Goal: Task Accomplishment & Management: Use online tool/utility

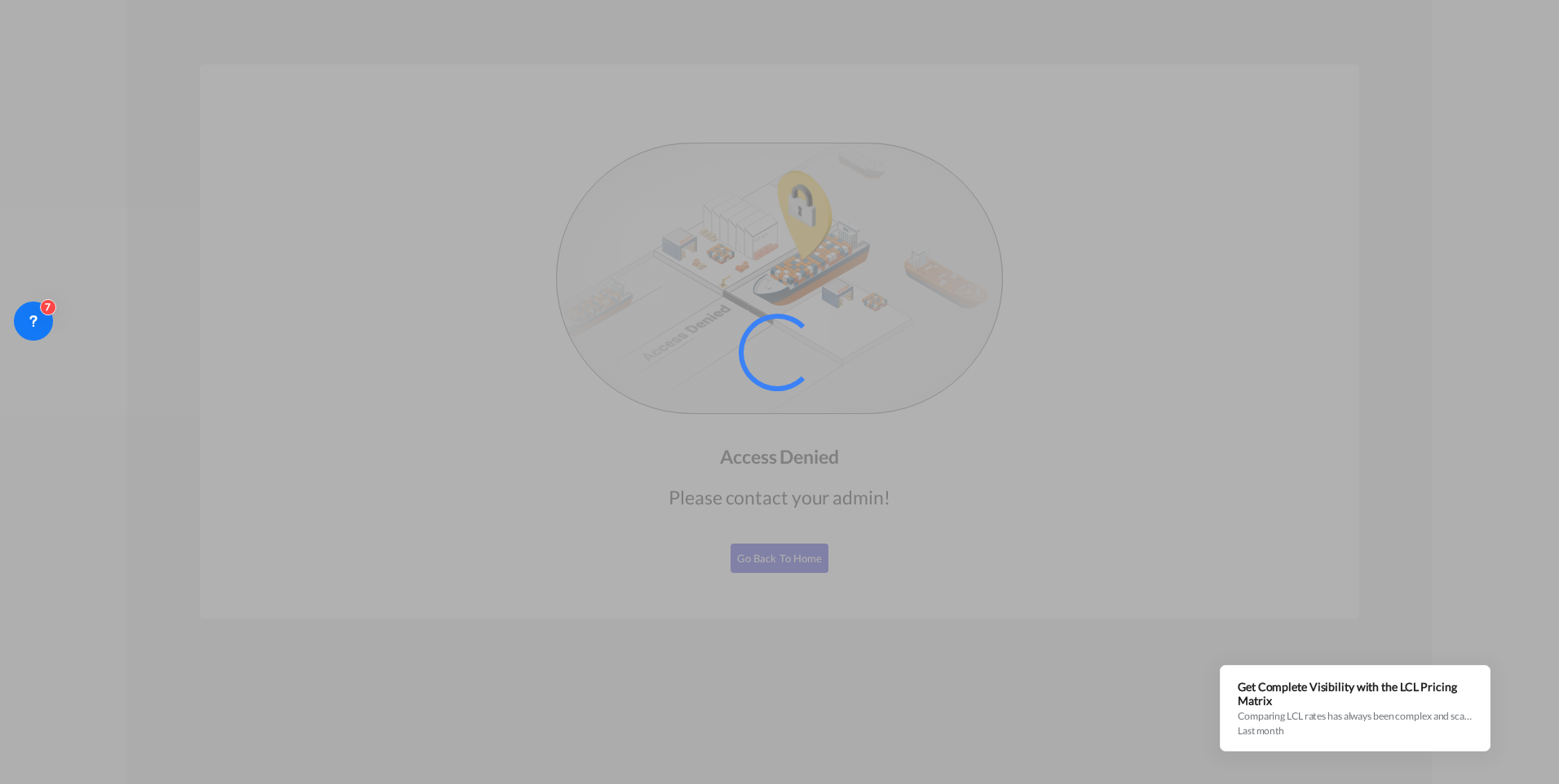
click at [317, 191] on div at bounding box center [780, 392] width 1559 height 784
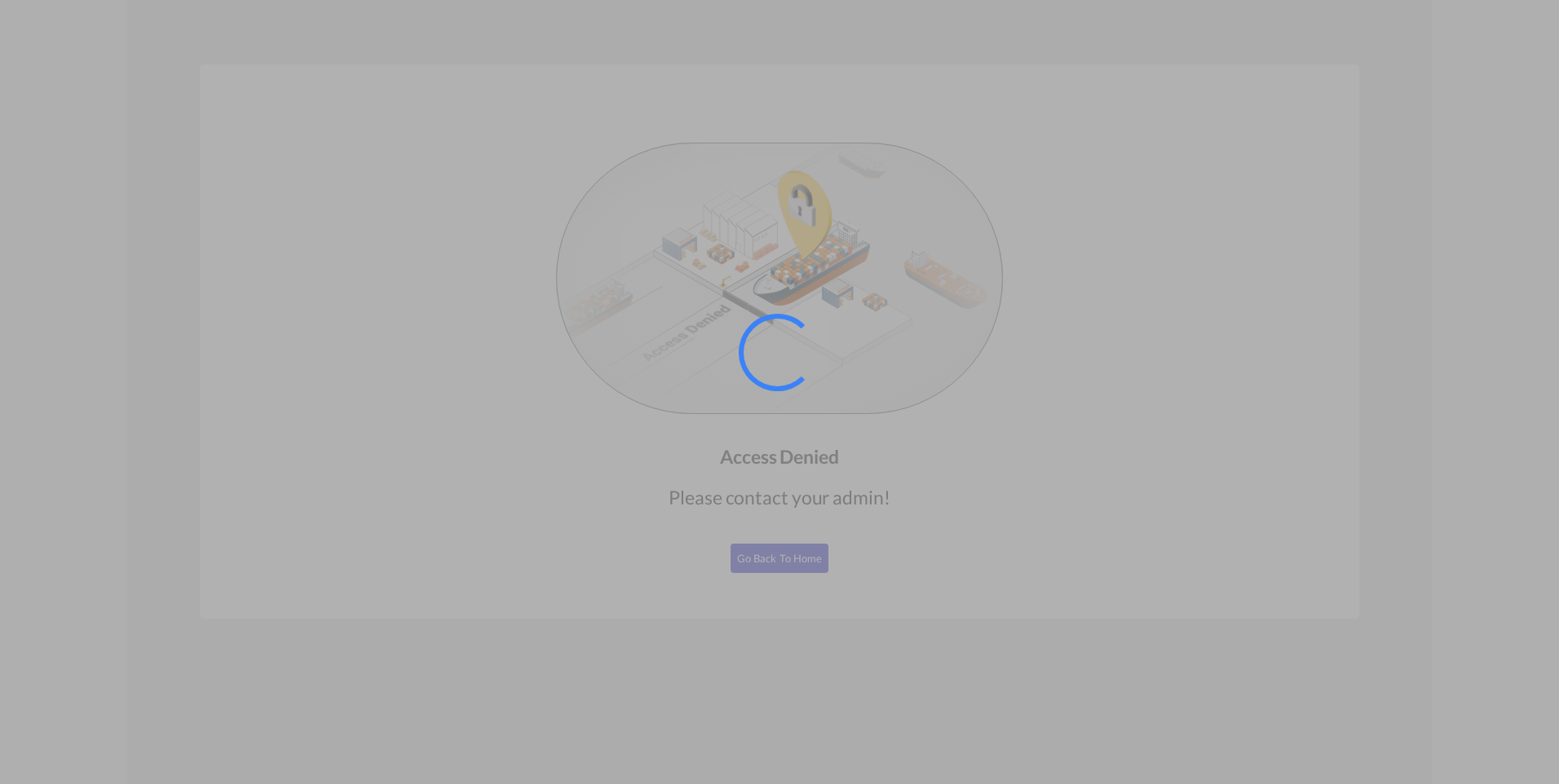
click at [1295, 218] on div at bounding box center [780, 392] width 1559 height 784
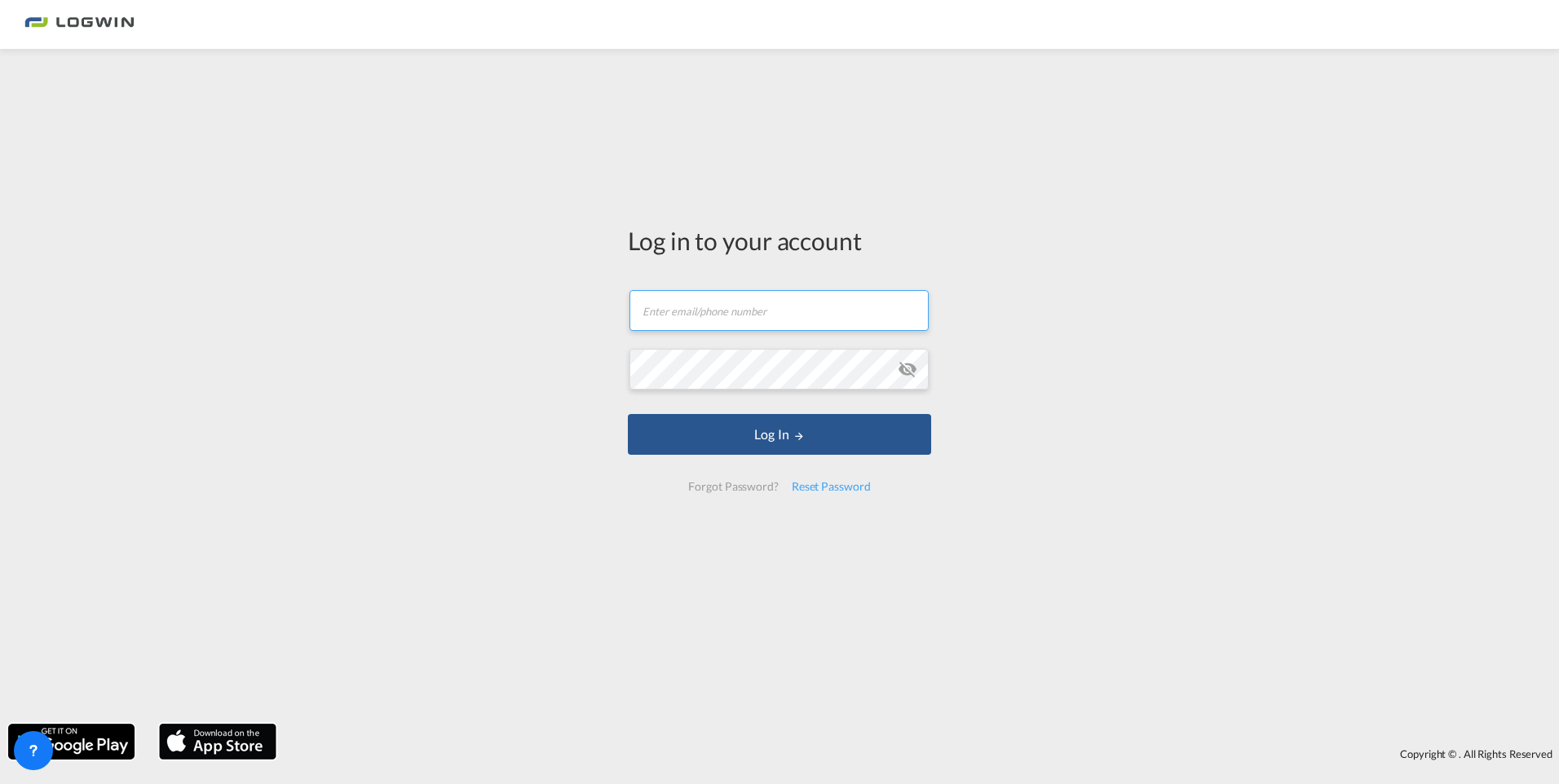
type input "[EMAIL_ADDRESS][DOMAIN_NAME]"
click at [907, 367] on md-icon "icon-eye-off" at bounding box center [907, 369] width 20 height 20
click at [908, 367] on md-icon "icon-eye-off" at bounding box center [907, 369] width 20 height 20
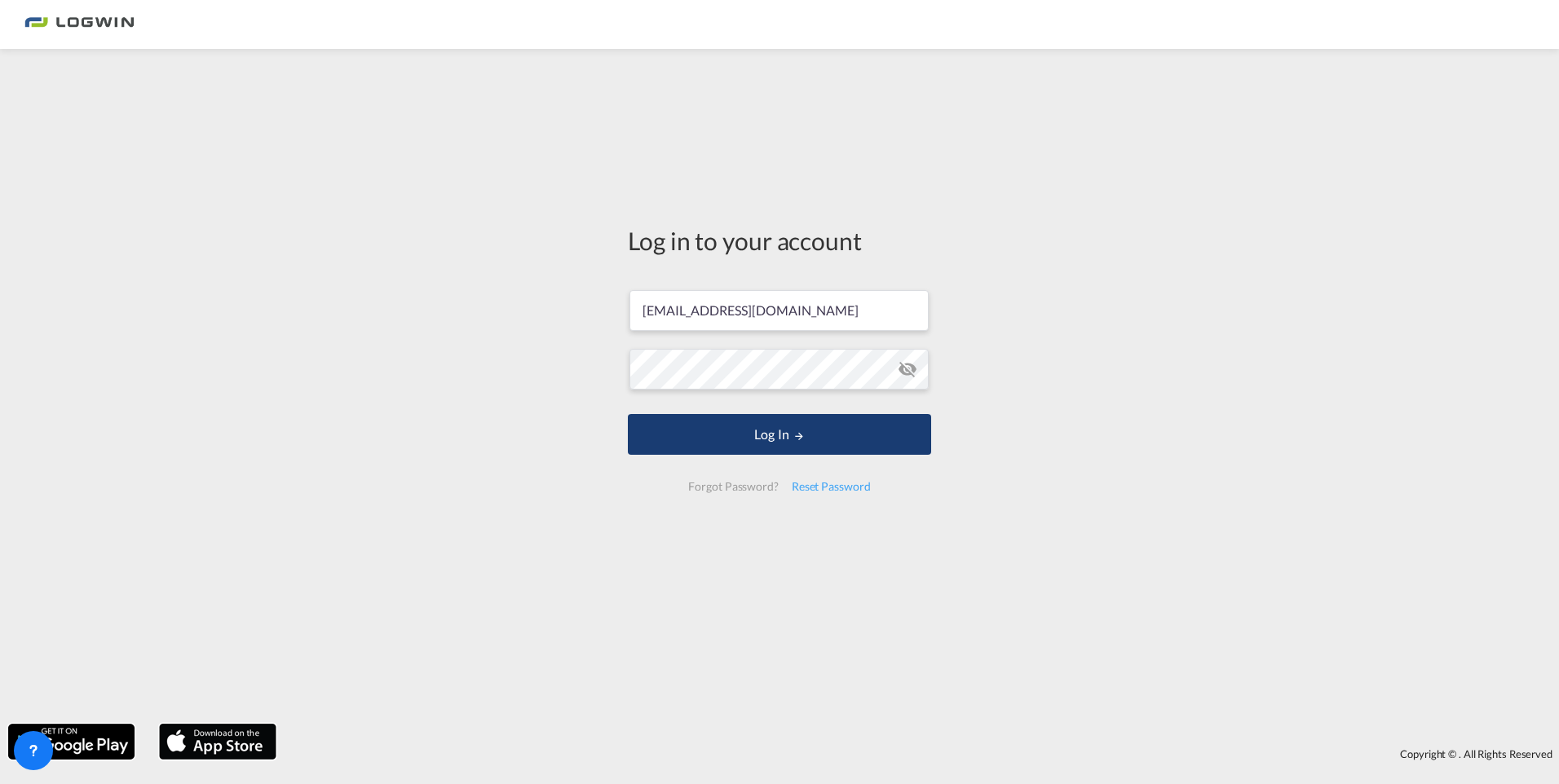
click at [804, 433] on md-icon "LOGIN" at bounding box center [799, 436] width 11 height 11
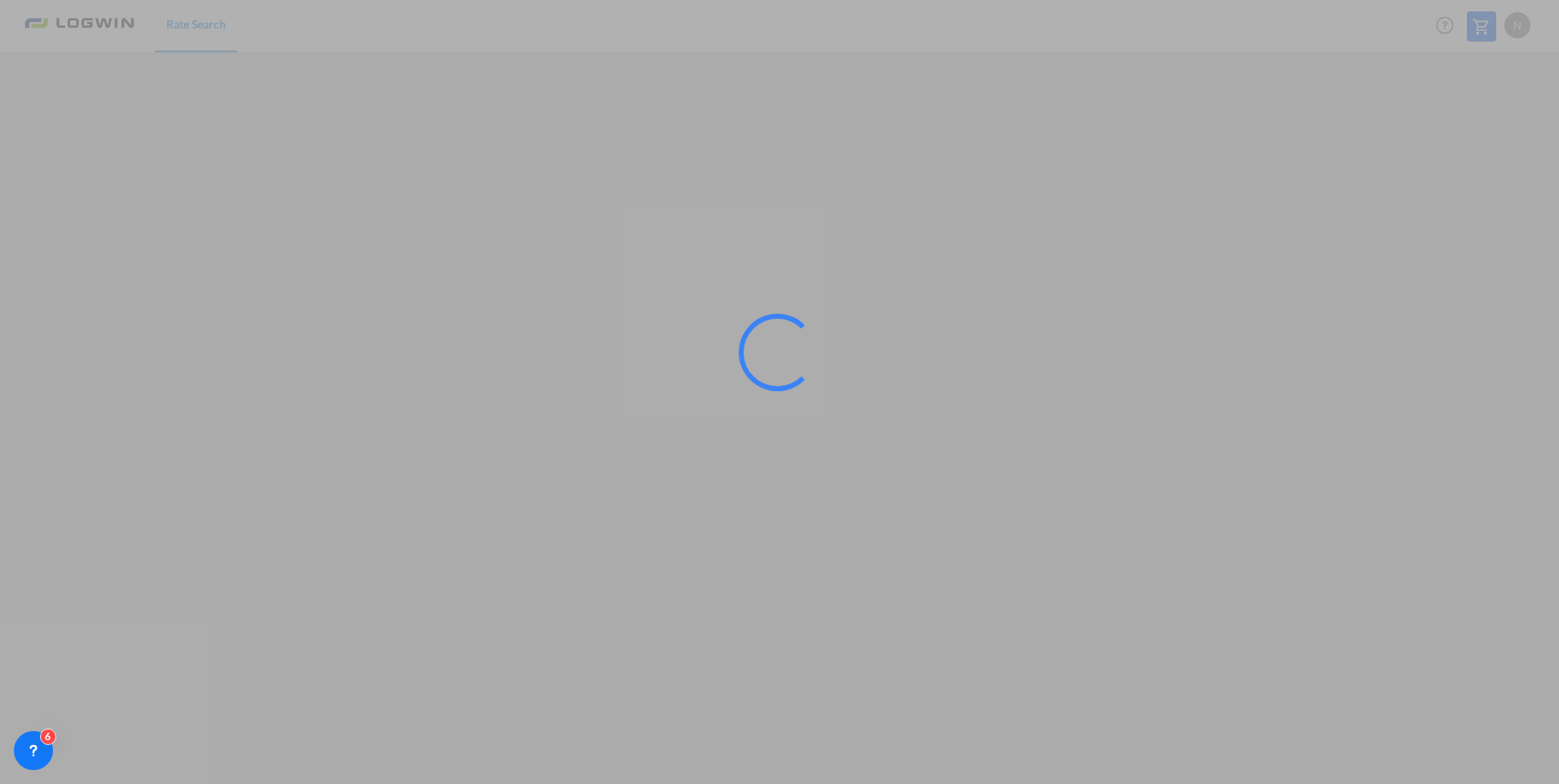
click at [215, 337] on div at bounding box center [780, 392] width 1559 height 784
